Goal: Find specific page/section: Find specific page/section

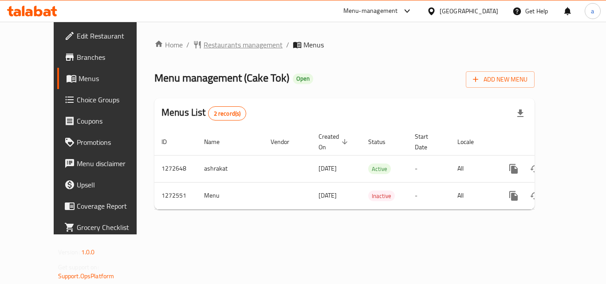
click at [223, 41] on span "Restaurants management" at bounding box center [243, 44] width 79 height 11
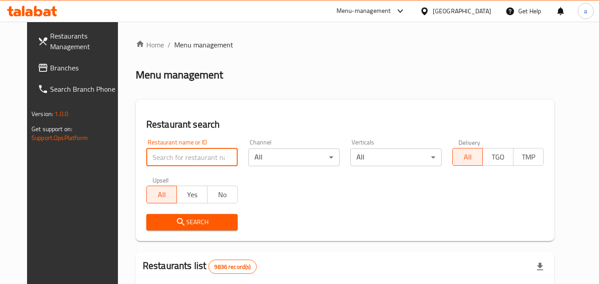
click at [175, 150] on input "search" at bounding box center [191, 158] width 91 height 18
paste input "690314"
type input "690314"
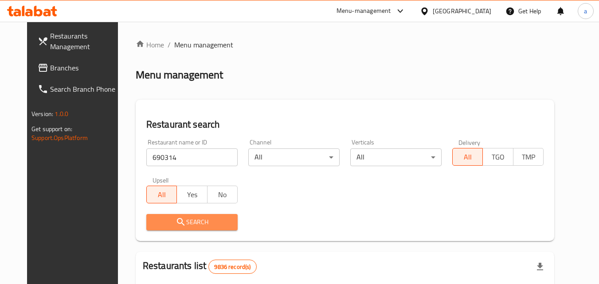
click at [162, 215] on button "Search" at bounding box center [191, 222] width 91 height 16
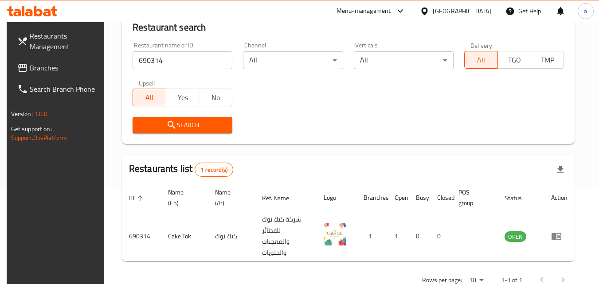
scroll to position [111, 0]
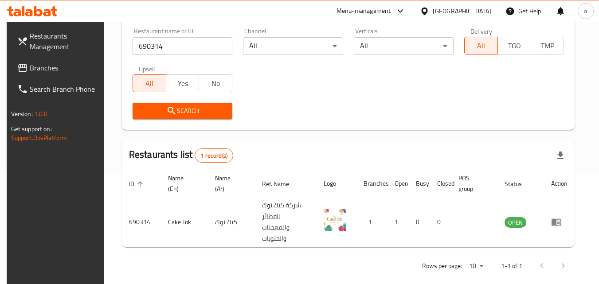
click at [475, 4] on div "[GEOGRAPHIC_DATA]" at bounding box center [456, 10] width 86 height 21
click at [475, 12] on div "[GEOGRAPHIC_DATA]" at bounding box center [462, 11] width 59 height 10
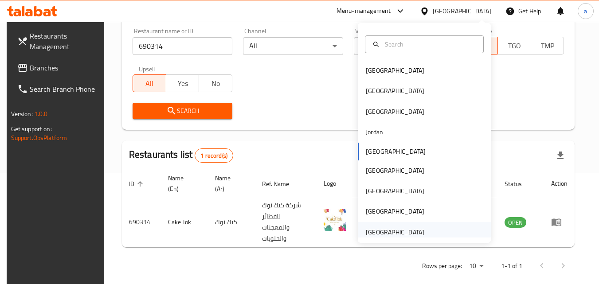
click at [396, 225] on div "[GEOGRAPHIC_DATA]" at bounding box center [395, 232] width 73 height 20
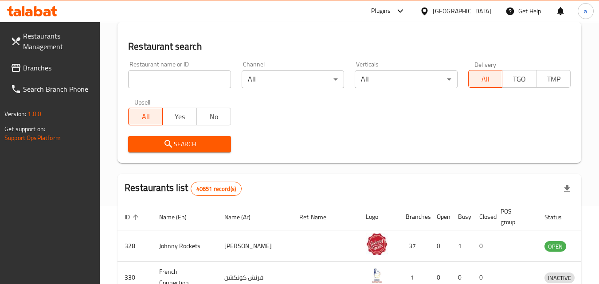
scroll to position [111, 0]
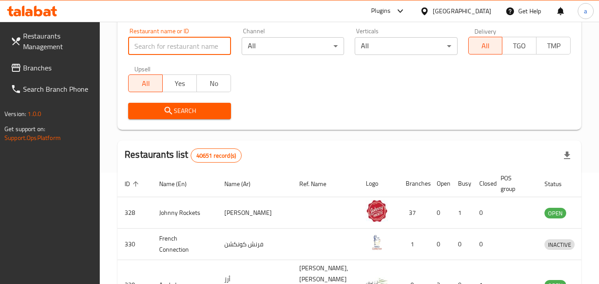
click at [192, 46] on input "search" at bounding box center [179, 46] width 102 height 18
paste input "690687"
type input "690687"
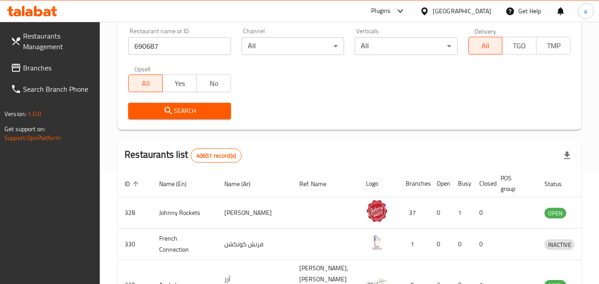
click at [163, 106] on icon "submit" at bounding box center [168, 111] width 11 height 11
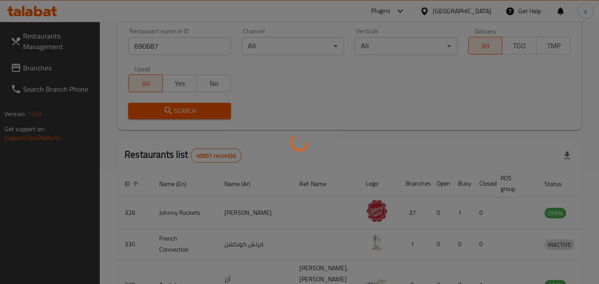
scroll to position [78, 0]
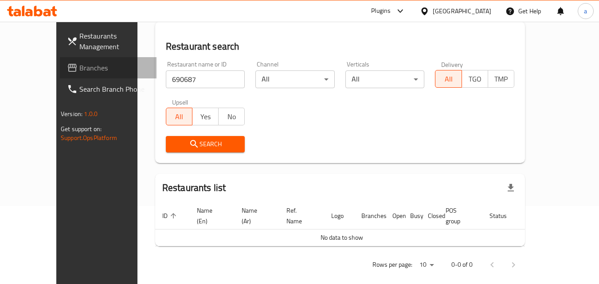
click at [79, 63] on span "Branches" at bounding box center [114, 68] width 70 height 11
